Goal: Task Accomplishment & Management: Use online tool/utility

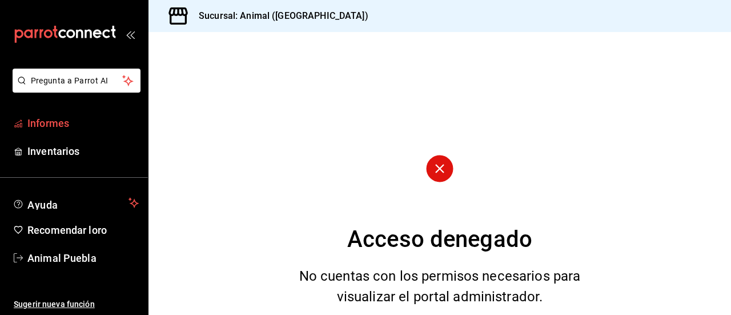
click at [78, 119] on span "Informes" at bounding box center [82, 122] width 111 height 15
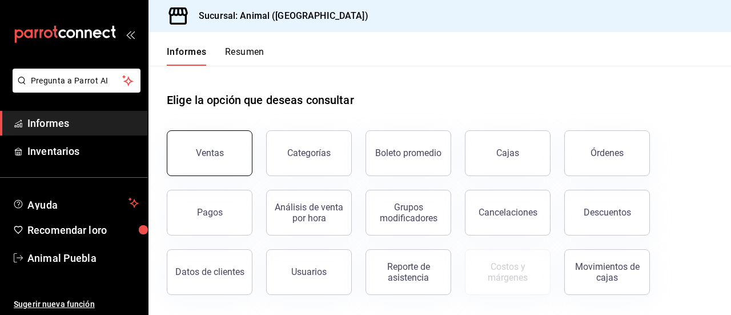
click at [233, 150] on button "Ventas" at bounding box center [210, 153] width 86 height 46
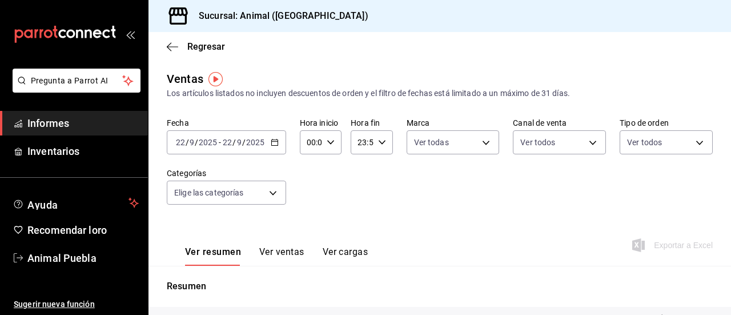
click at [275, 143] on icon "button" at bounding box center [275, 142] width 8 height 8
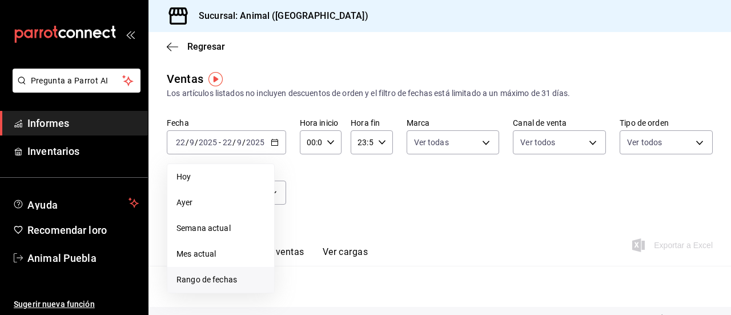
click at [216, 276] on font "Rango de fechas" at bounding box center [207, 279] width 61 height 9
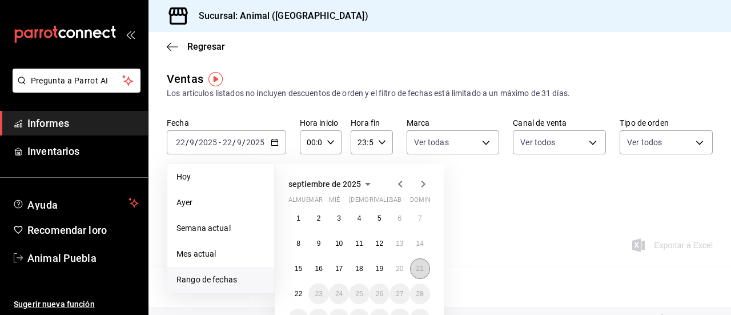
click at [424, 266] on button "21" at bounding box center [420, 268] width 20 height 21
click at [298, 294] on font "22" at bounding box center [298, 294] width 7 height 8
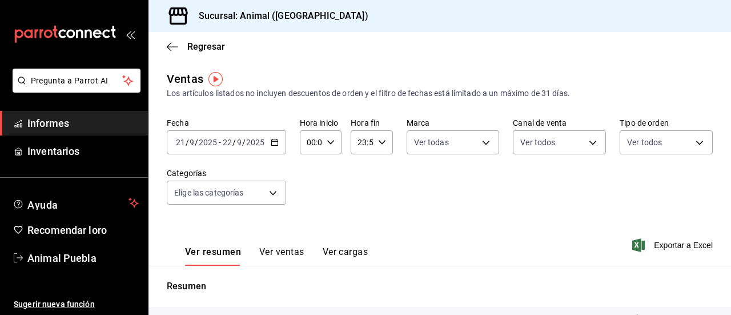
click at [318, 141] on input "00:00" at bounding box center [311, 142] width 22 height 23
click at [330, 198] on font "01" at bounding box center [329, 198] width 9 height 9
type input "00:01"
click at [307, 167] on font "00" at bounding box center [308, 171] width 9 height 9
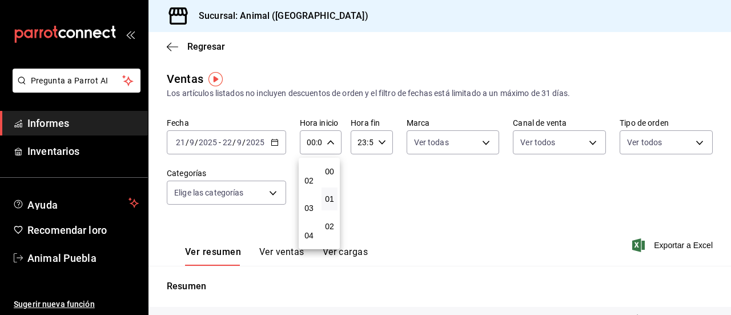
click at [301, 114] on button "00" at bounding box center [309, 125] width 16 height 23
click at [310, 180] on font "02" at bounding box center [308, 180] width 9 height 9
click at [331, 174] on font "00" at bounding box center [329, 171] width 9 height 9
type input "02:00"
click at [391, 183] on div at bounding box center [365, 157] width 731 height 315
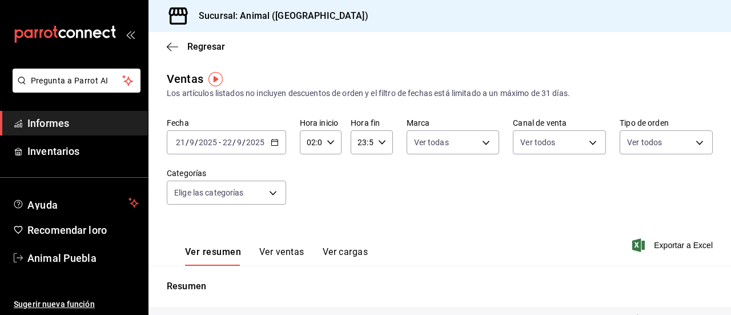
click at [364, 142] on input "23:59" at bounding box center [362, 142] width 22 height 23
click at [360, 181] on font "21" at bounding box center [359, 180] width 9 height 9
type input "21:59"
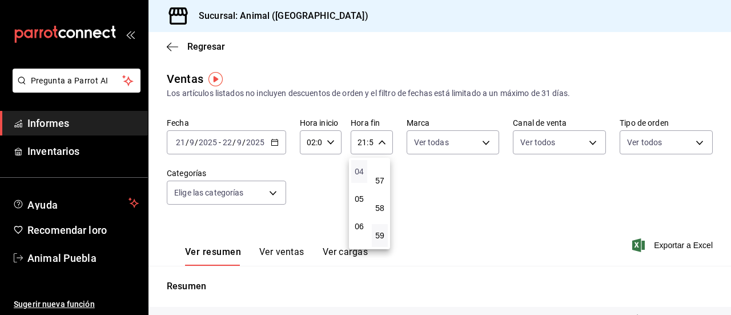
click at [360, 173] on font "04" at bounding box center [359, 171] width 9 height 9
click at [379, 177] on font "57" at bounding box center [379, 180] width 9 height 9
type input "04:57"
click at [383, 170] on font "00" at bounding box center [379, 171] width 9 height 9
type input "04:00"
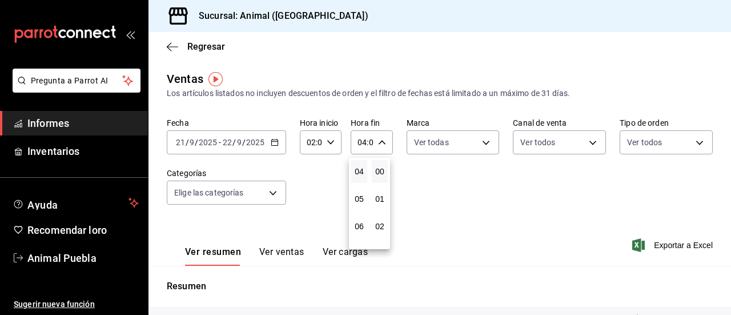
click at [435, 187] on div at bounding box center [365, 157] width 731 height 315
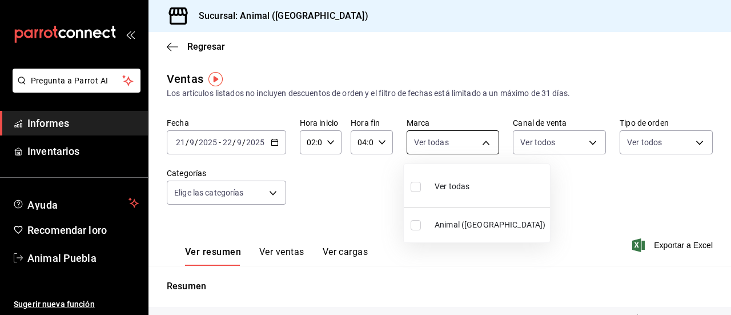
click at [481, 143] on body "Pregunta a Parrot AI Informes Inventarios Ayuda Recomendar loro Animal Puebla S…" at bounding box center [365, 157] width 731 height 315
click at [460, 188] on font "Ver todas" at bounding box center [452, 186] width 35 height 9
type input "96838179-8fbb-4073-aae3-1789726318c8"
checkbox input "true"
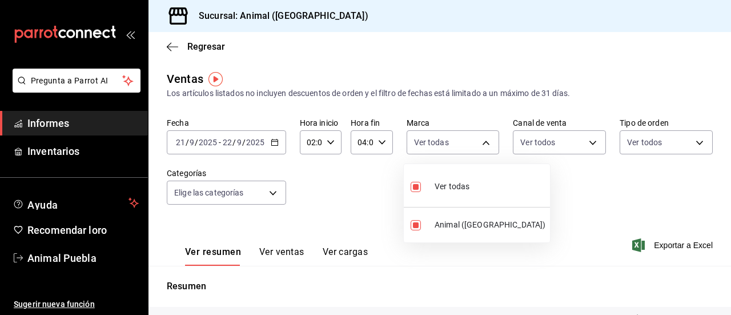
click at [587, 143] on div at bounding box center [365, 157] width 731 height 315
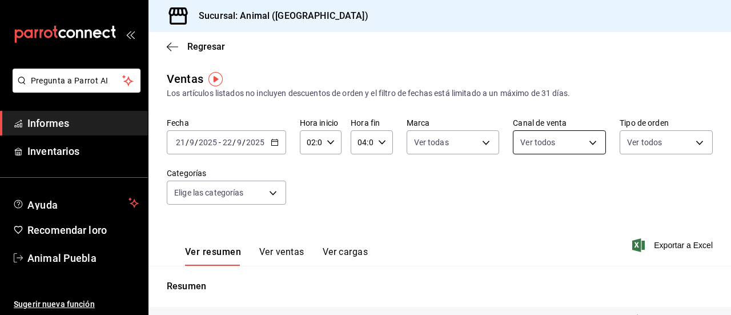
click at [586, 141] on body "Pregunta a Parrot AI Informes Inventarios Ayuda Recomendar loro Animal Puebla S…" at bounding box center [365, 157] width 731 height 315
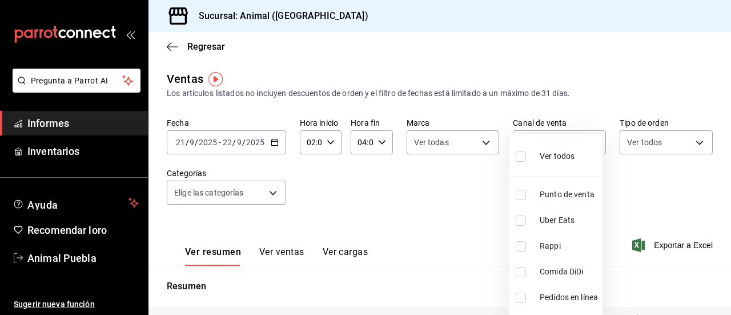
click at [569, 159] on font "Ver todos" at bounding box center [557, 155] width 35 height 9
type input "PARROT,UBER_EATS,RAPPI,DIDI_FOOD,ONLINE"
checkbox input "true"
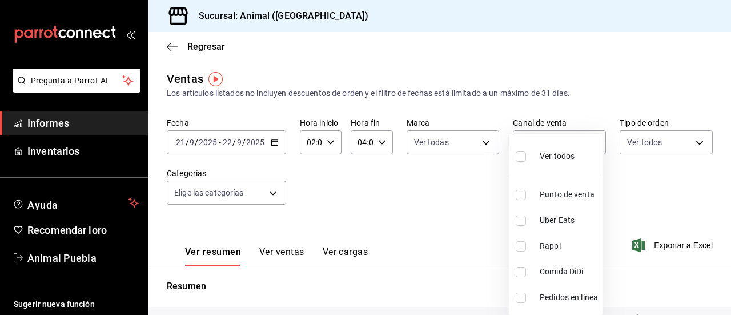
checkbox input "true"
click at [689, 146] on div at bounding box center [365, 157] width 731 height 315
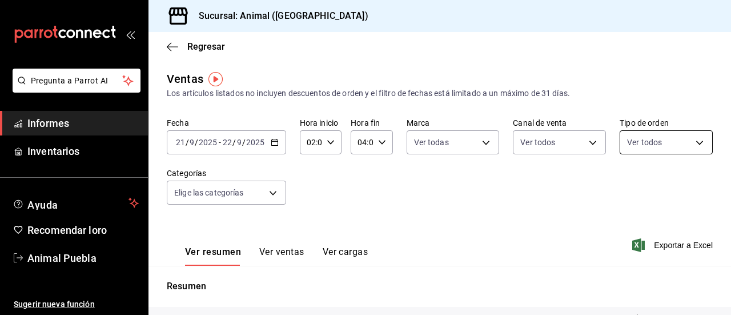
click at [692, 135] on body "Pregunta a Parrot AI Informes Inventarios Ayuda Recomendar loro Animal Puebla S…" at bounding box center [365, 157] width 731 height 315
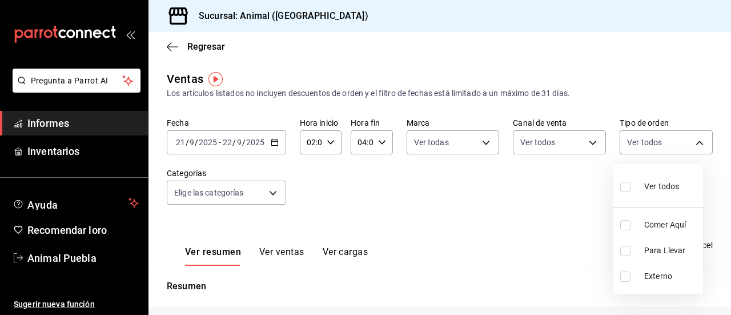
click at [661, 181] on span "Ver todos" at bounding box center [661, 187] width 35 height 12
type input "89cc3392-1a89-49ed-91c4-e66ea58282e1,025cf6ae-25b7-4698-bb98-3d77af74a196,EXTER…"
checkbox input "true"
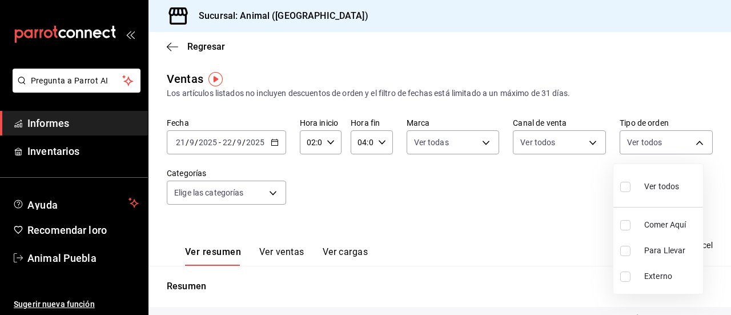
checkbox input "true"
click at [272, 193] on div at bounding box center [365, 157] width 731 height 315
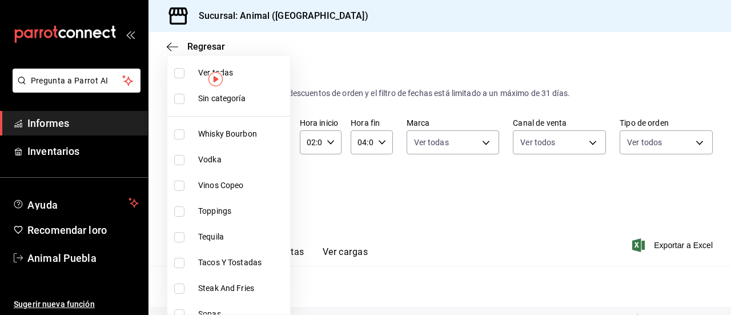
click at [274, 189] on body "Pregunta a Parrot AI Informes Inventarios Ayuda Recomendar loro Animal Puebla S…" at bounding box center [365, 157] width 731 height 315
click at [258, 73] on span "Ver todas" at bounding box center [241, 73] width 87 height 12
type input "696422f3-042f-4992-a796-20cec1d2addd,ab2f2cdd-2d2d-455a-bd59-969ed93fbee5,5744a…"
checkbox input "true"
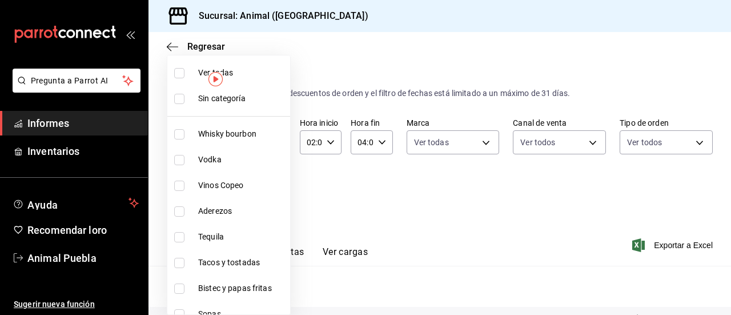
checkbox input "true"
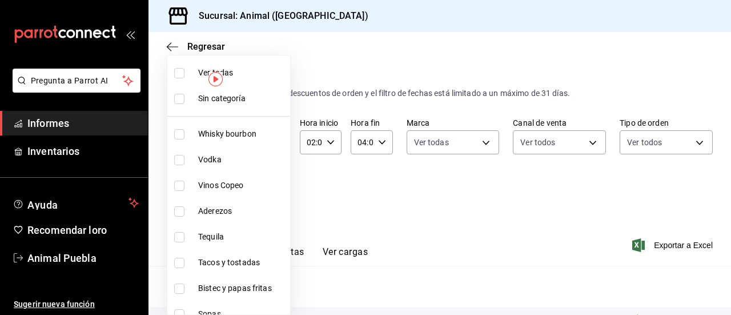
checkbox input "true"
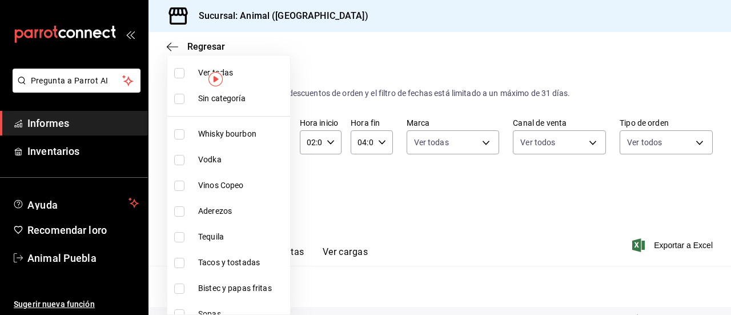
checkbox input "true"
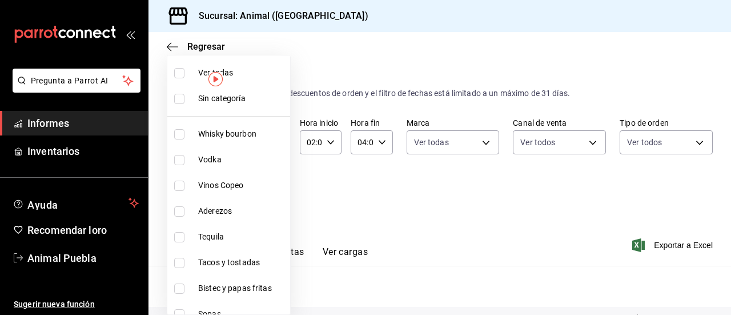
checkbox input "true"
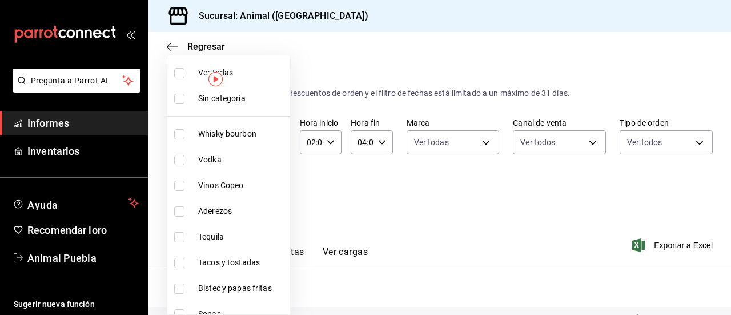
checkbox input "true"
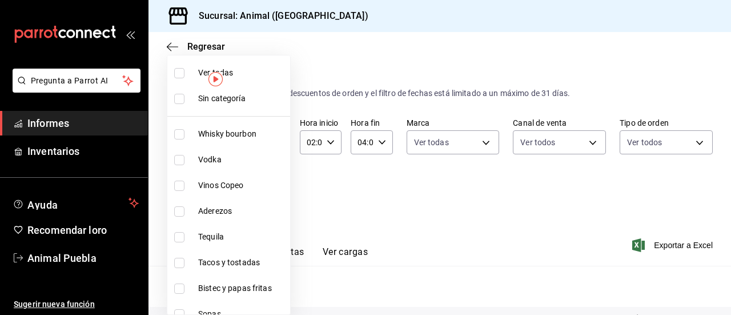
checkbox input "true"
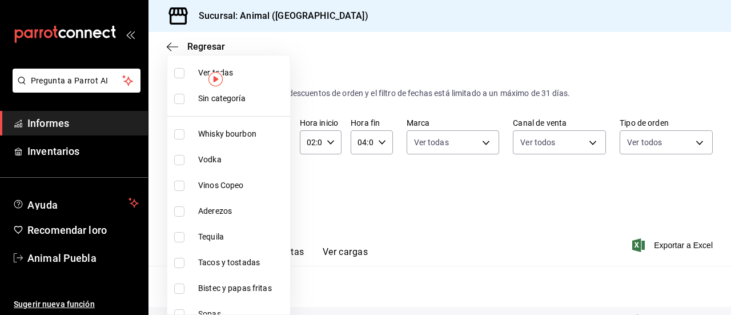
checkbox input "true"
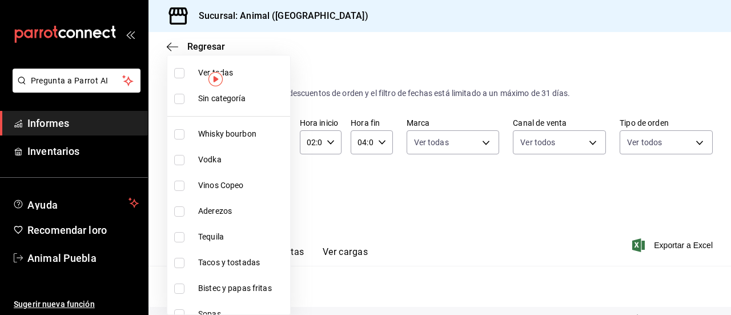
checkbox input "true"
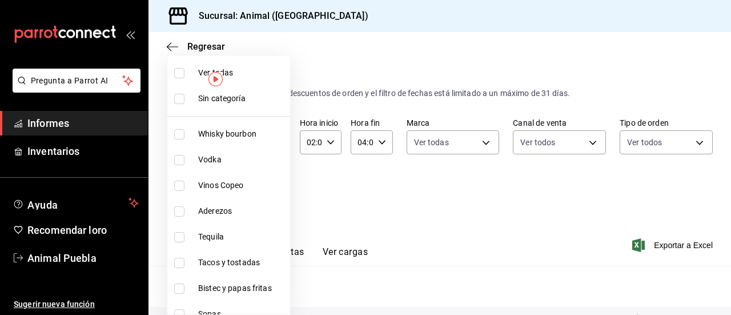
checkbox input "true"
click at [463, 207] on div at bounding box center [365, 157] width 731 height 315
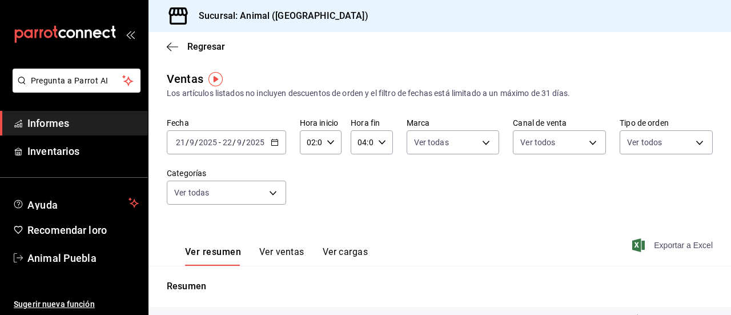
click at [664, 251] on span "Exportar a Excel" at bounding box center [674, 245] width 78 height 14
